Goal: Task Accomplishment & Management: Complete application form

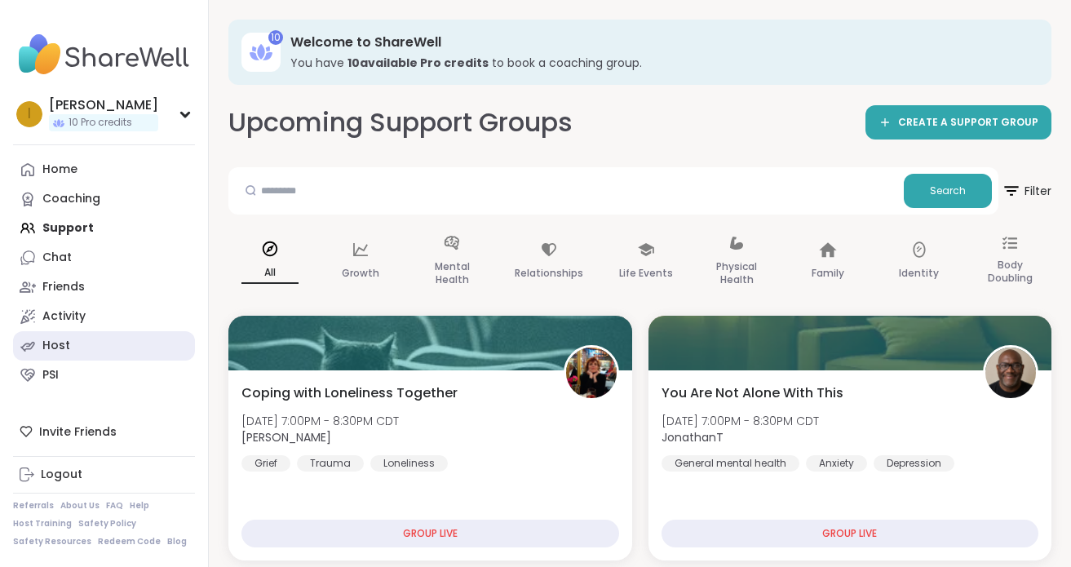
click at [32, 347] on icon at bounding box center [28, 346] width 12 height 8
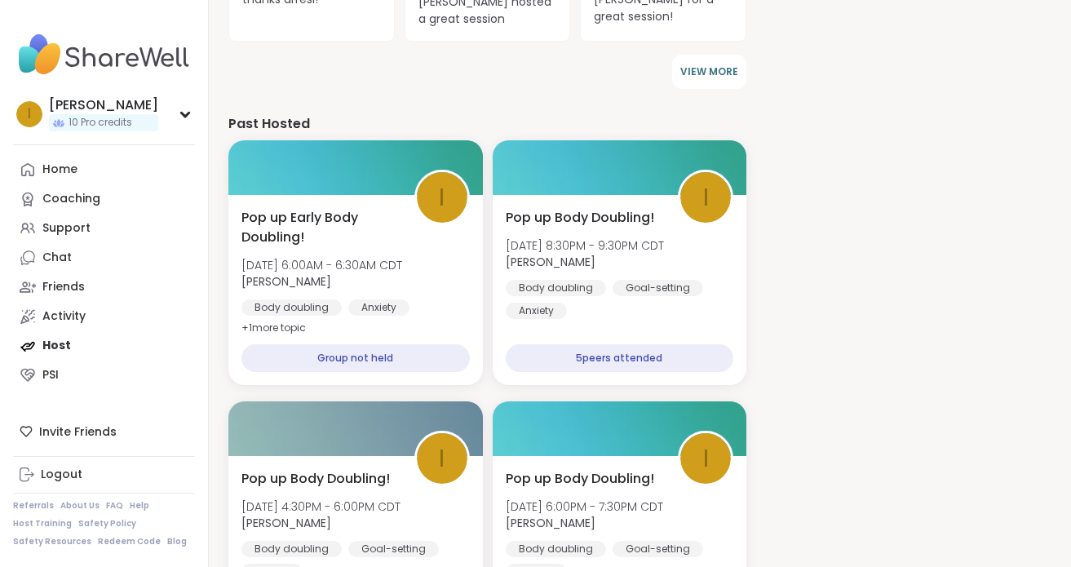
scroll to position [651, 0]
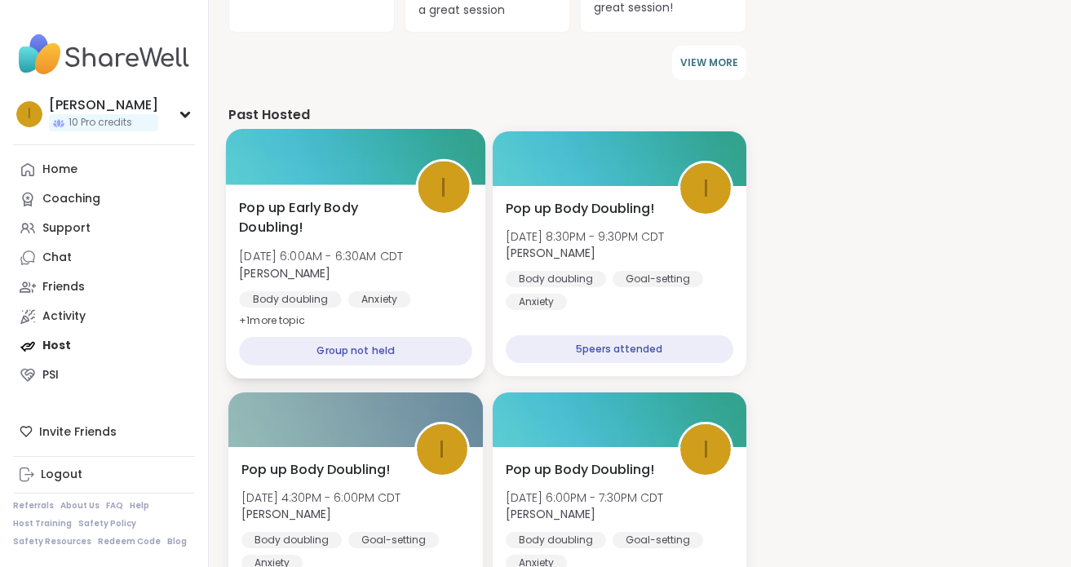
click at [294, 216] on span "Pop up Early Body Doubling!" at bounding box center [317, 217] width 157 height 40
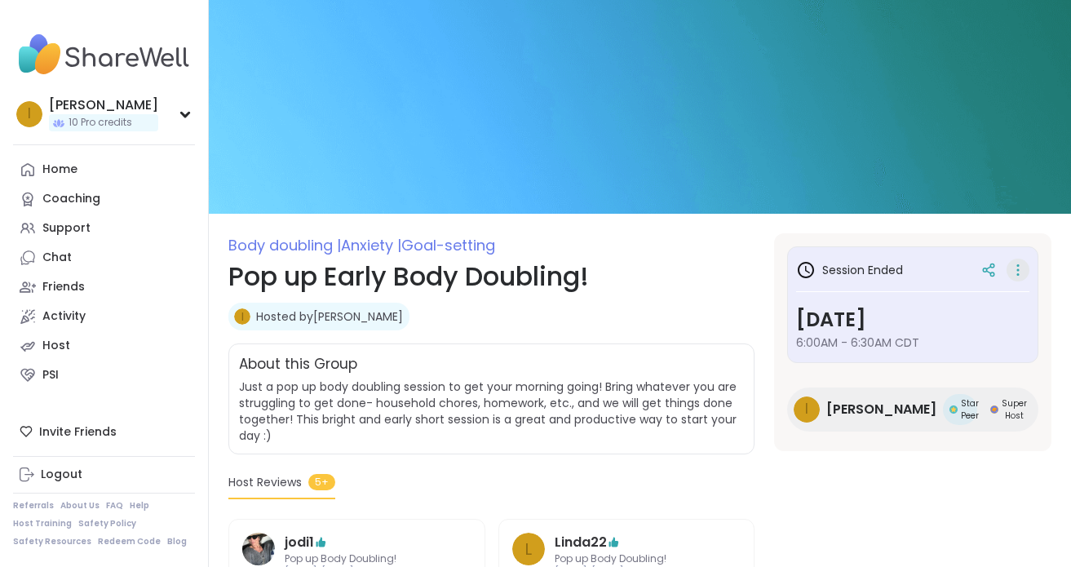
click at [1012, 265] on icon at bounding box center [1017, 269] width 16 height 23
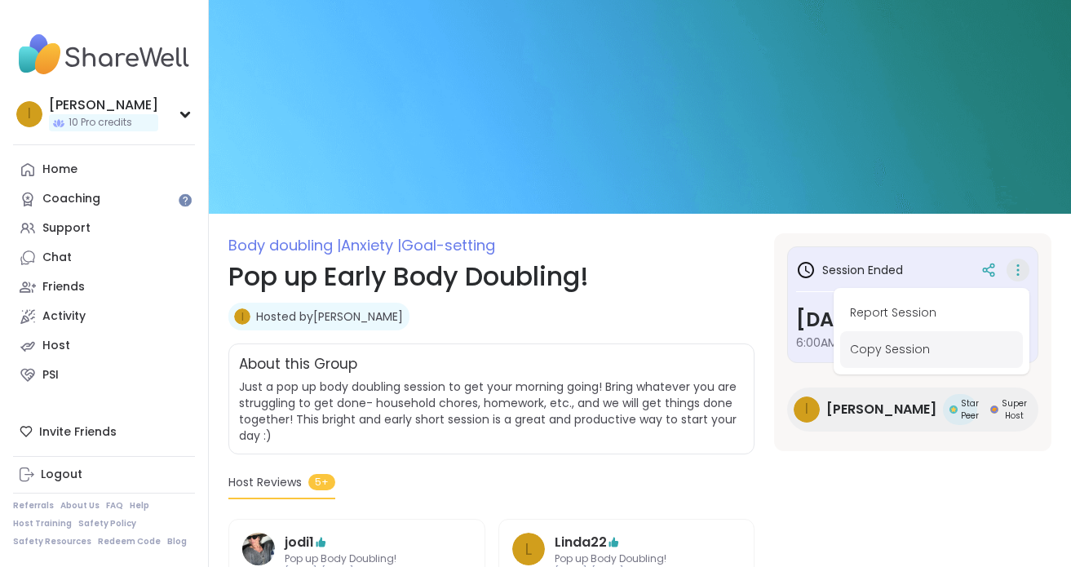
click at [887, 342] on button "Copy Session" at bounding box center [931, 349] width 183 height 37
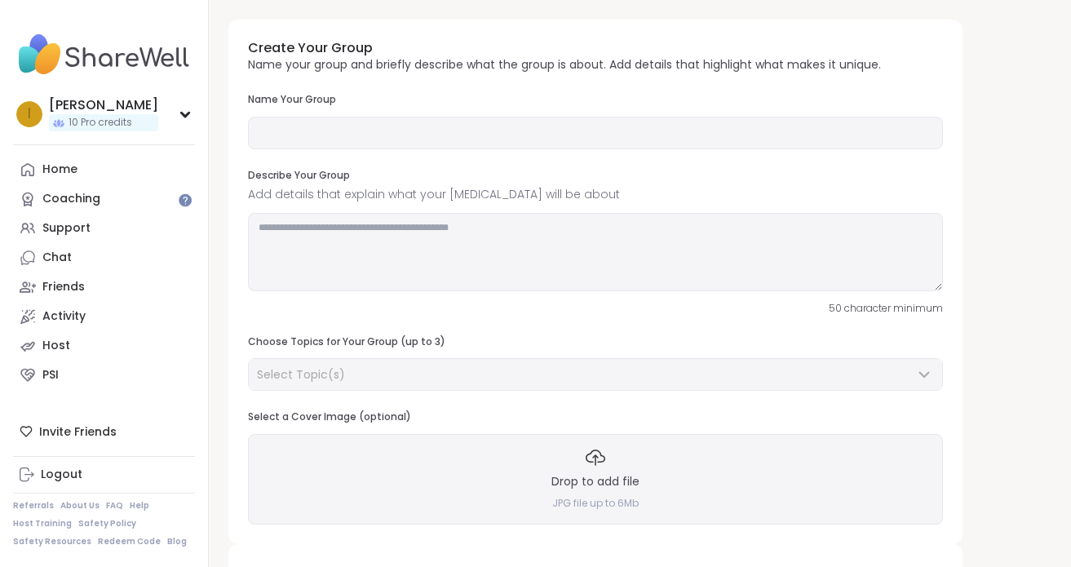
type input "**********"
type textarea "**********"
type input "**"
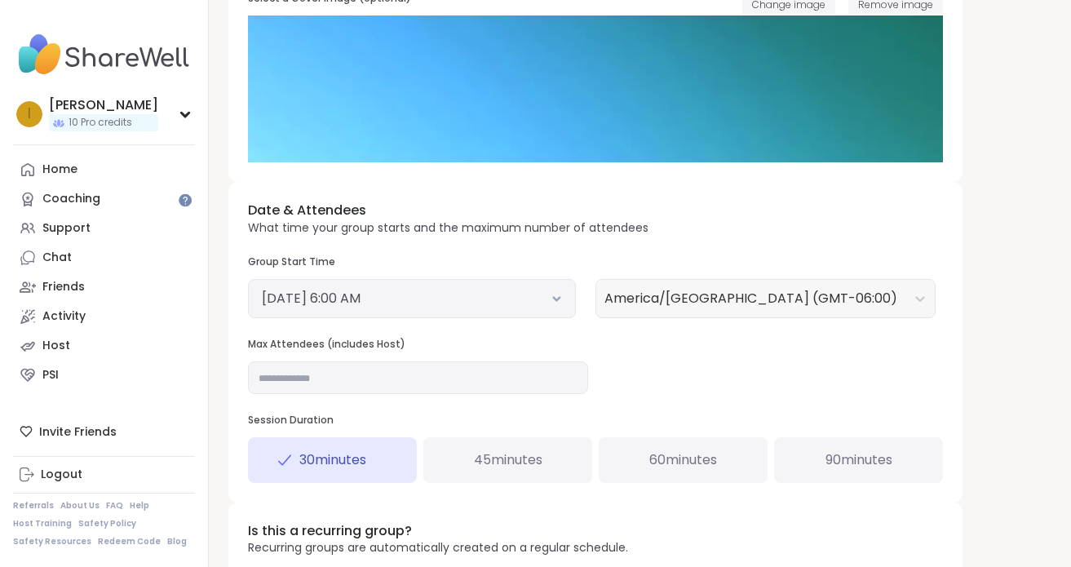
scroll to position [438, 0]
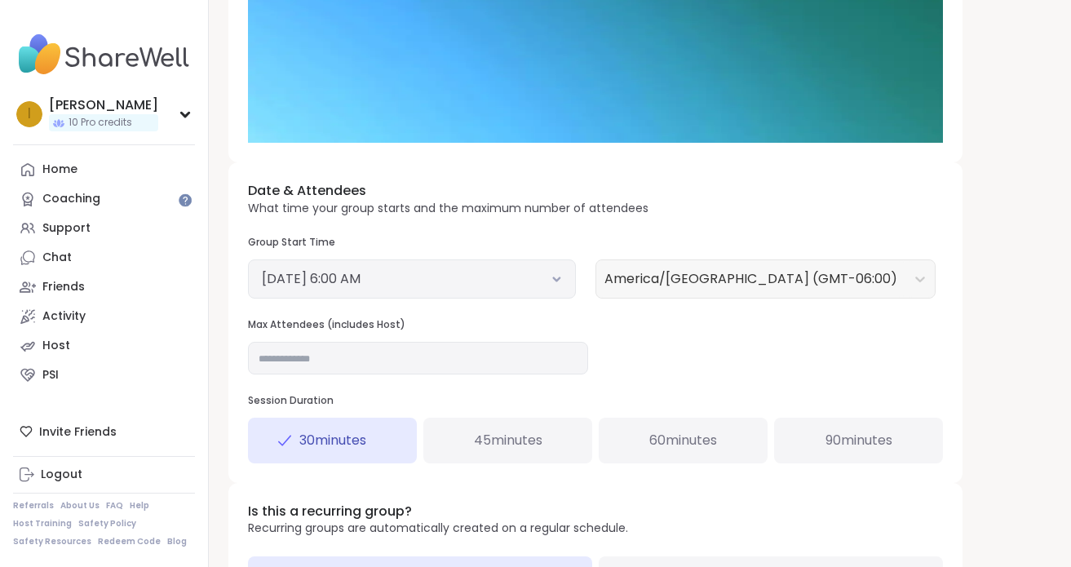
click at [555, 282] on button "[DATE] 6:00 AM" at bounding box center [412, 279] width 300 height 20
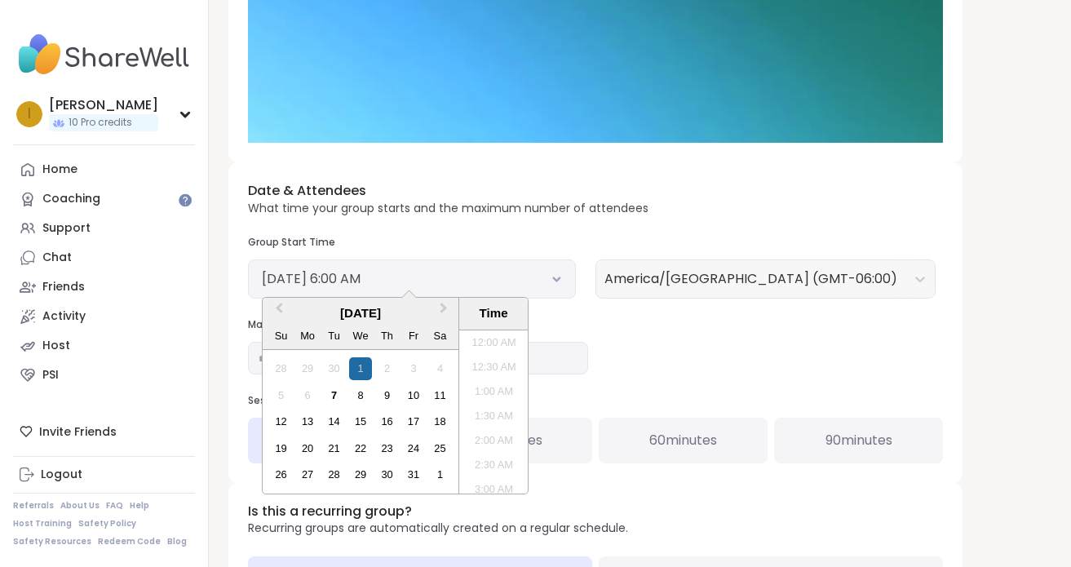
scroll to position [224, 0]
click at [359, 394] on div "8" at bounding box center [360, 395] width 22 height 22
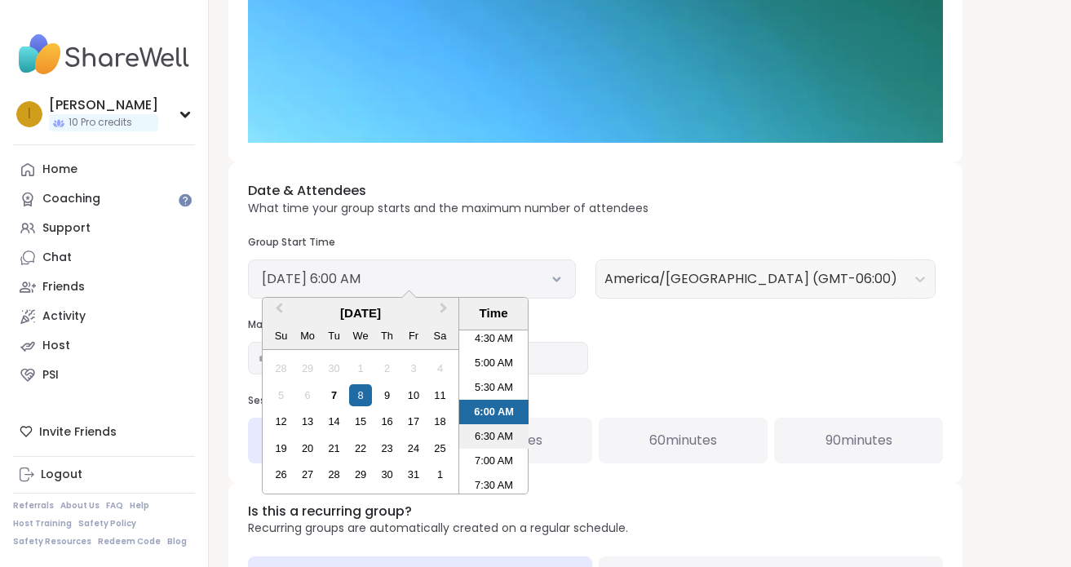
click at [484, 437] on li "6:30 AM" at bounding box center [493, 436] width 69 height 24
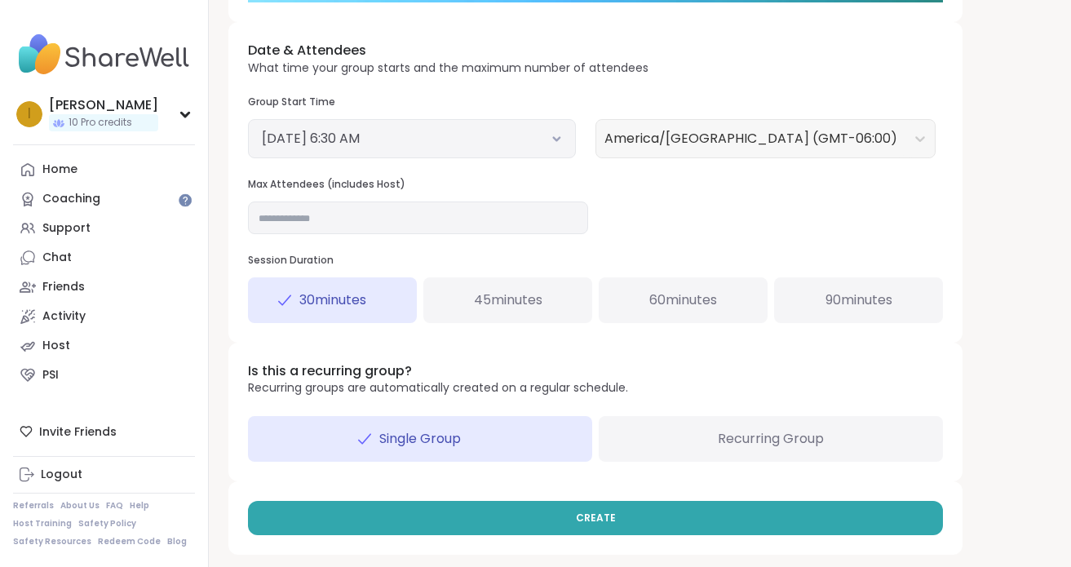
scroll to position [581, 0]
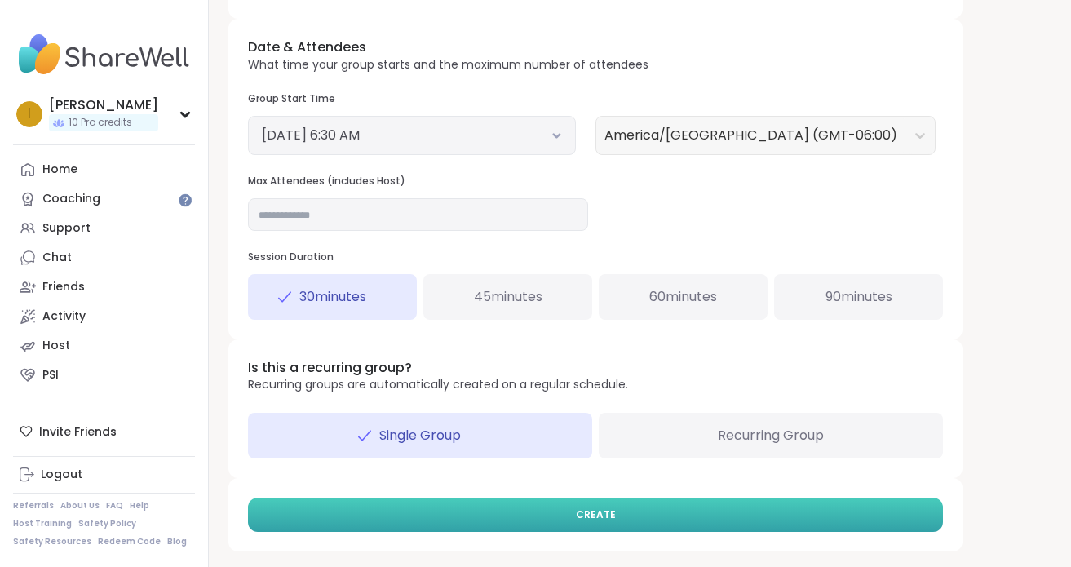
click at [521, 520] on button "CREATE" at bounding box center [595, 514] width 695 height 34
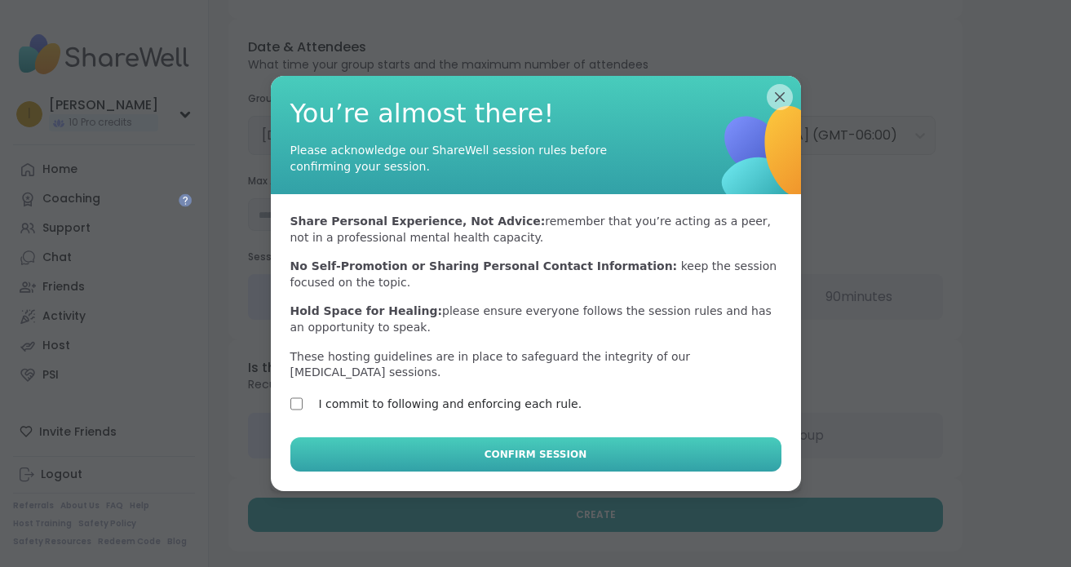
click at [417, 451] on button "Confirm Session" at bounding box center [535, 454] width 491 height 34
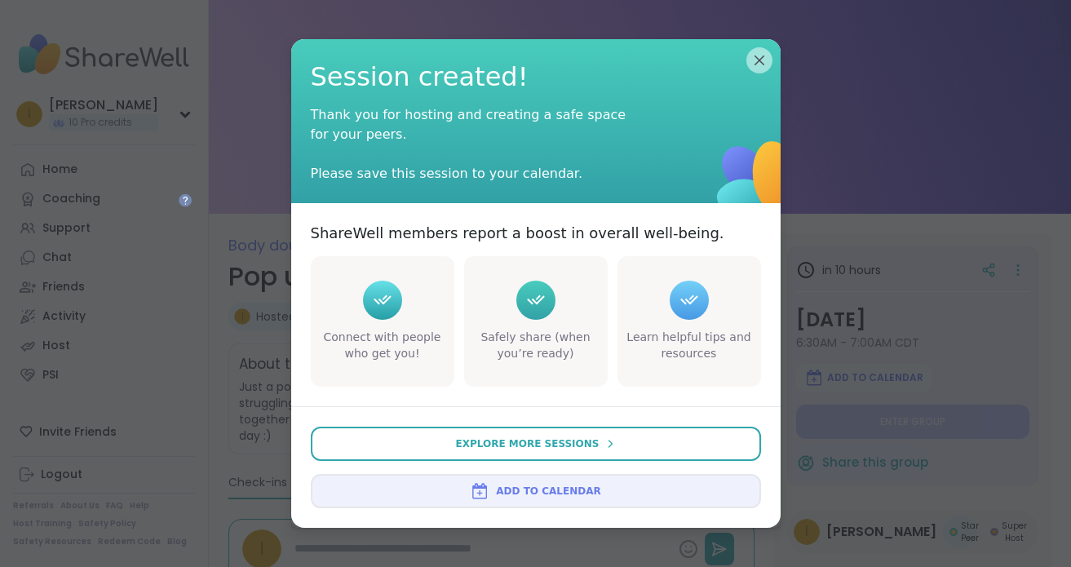
click at [505, 498] on button "Add to Calendar" at bounding box center [536, 491] width 450 height 34
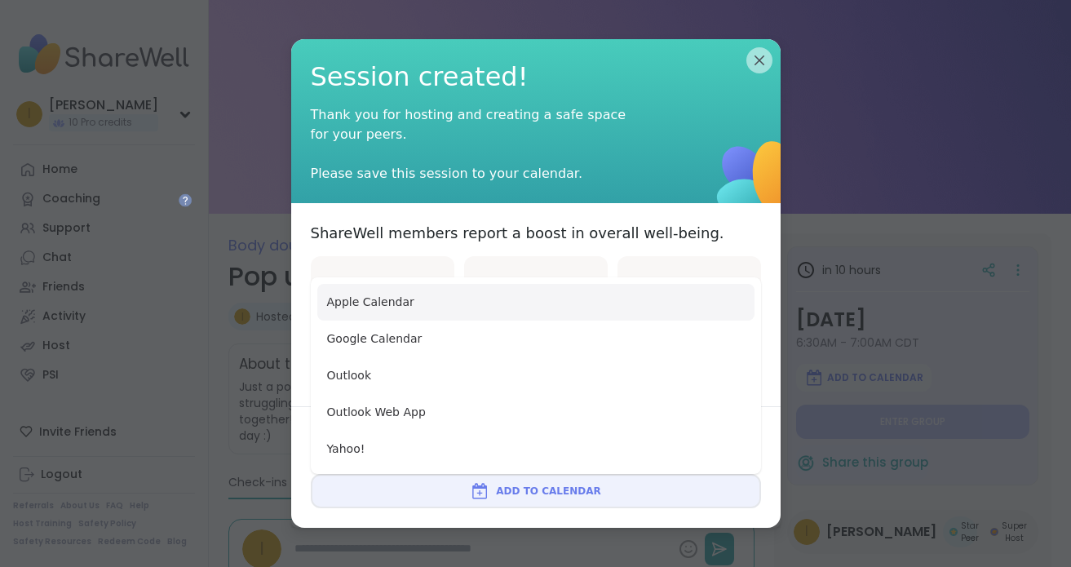
click at [409, 311] on button "Apple Calendar" at bounding box center [535, 302] width 437 height 37
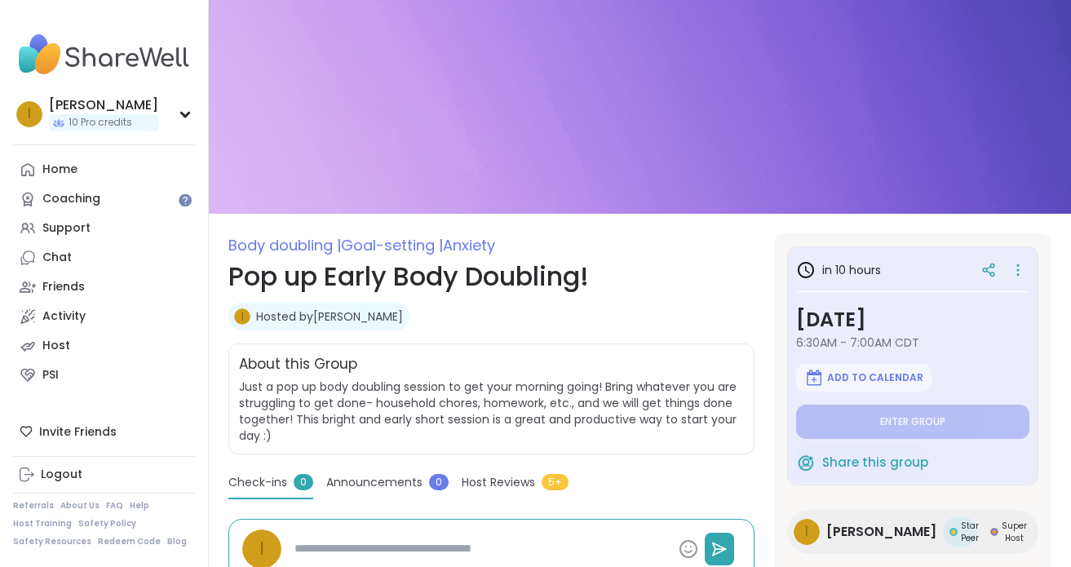
type textarea "*"
